Goal: Task Accomplishment & Management: Manage account settings

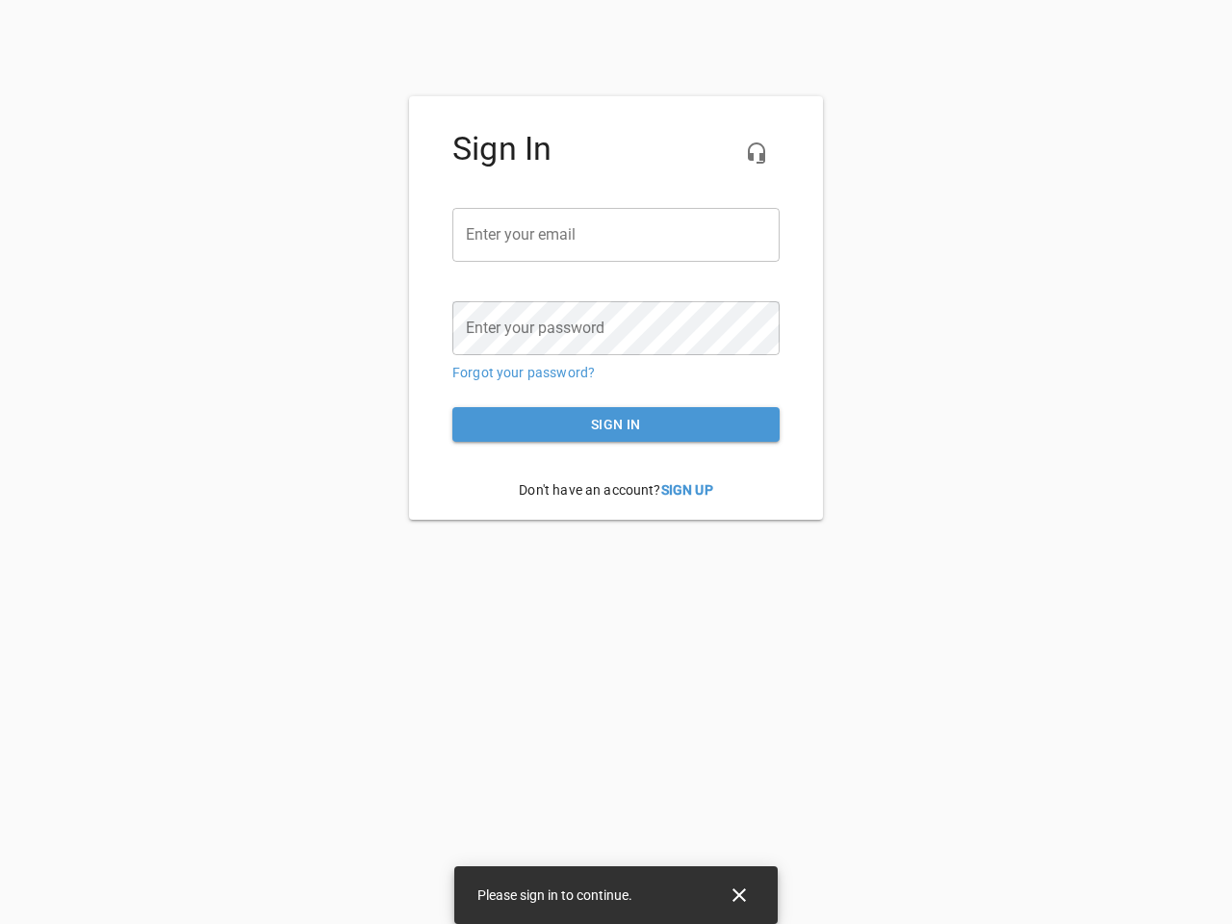
click at [757, 153] on icon "button" at bounding box center [756, 152] width 23 height 23
click at [616, 235] on input "email" at bounding box center [615, 235] width 327 height 54
click at [739, 895] on icon "Close" at bounding box center [738, 894] width 13 height 13
